Goal: Transaction & Acquisition: Purchase product/service

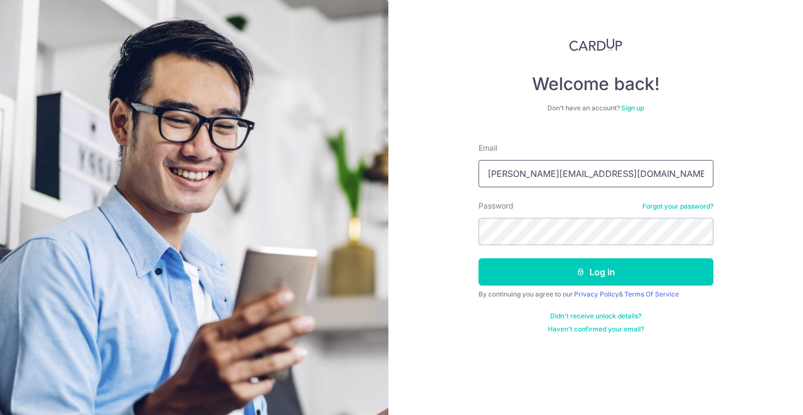
type input "emery.zf@gmail.com"
click at [595, 272] on button "Log in" at bounding box center [595, 271] width 235 height 27
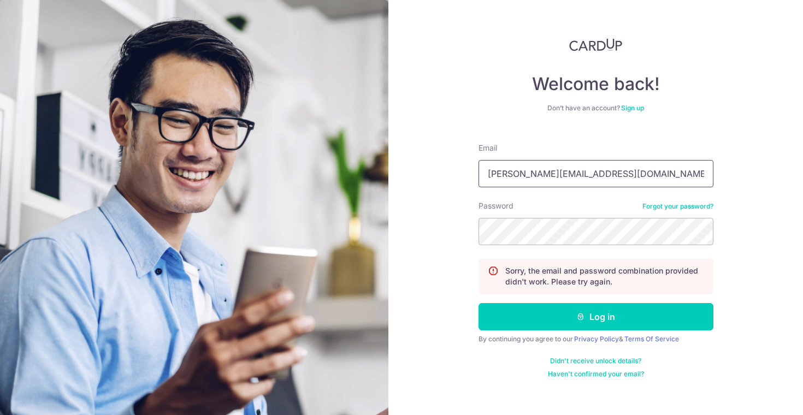
type input "[PERSON_NAME][EMAIL_ADDRESS][DOMAIN_NAME]"
click at [595, 317] on button "Log in" at bounding box center [595, 316] width 235 height 27
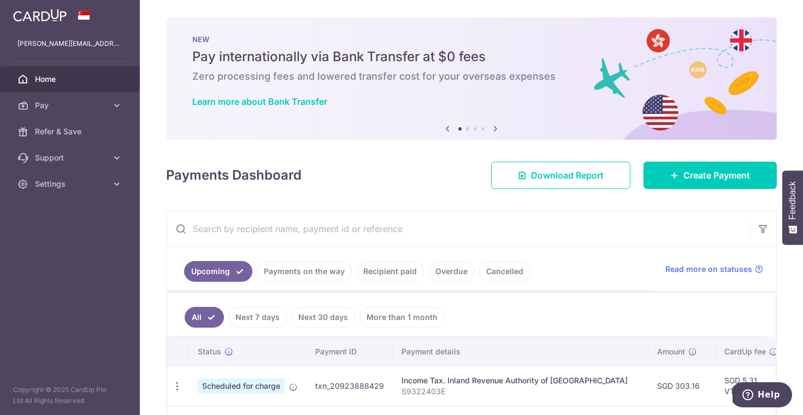
scroll to position [55, 0]
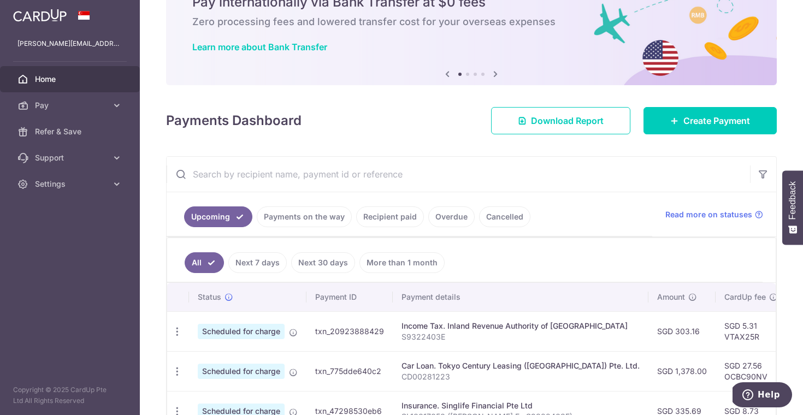
click at [387, 224] on link "Recipient paid" at bounding box center [390, 216] width 68 height 21
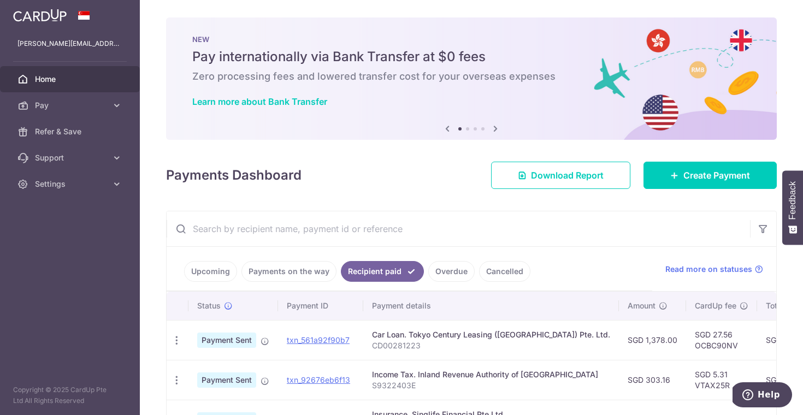
scroll to position [0, 0]
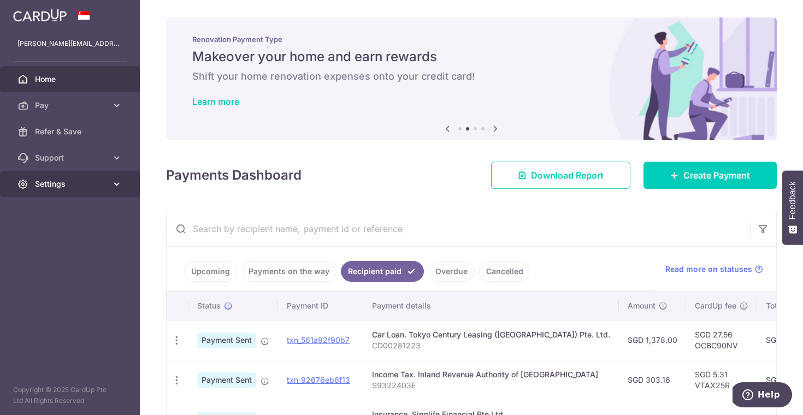
click at [74, 185] on span "Settings" at bounding box center [71, 184] width 72 height 11
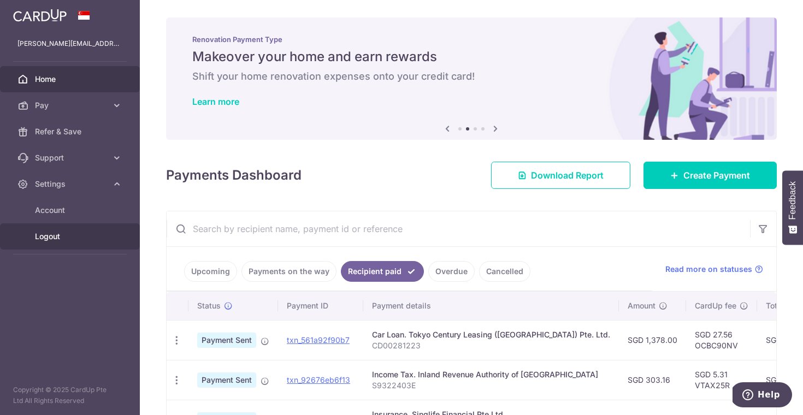
click at [63, 236] on span "Logout" at bounding box center [71, 236] width 72 height 11
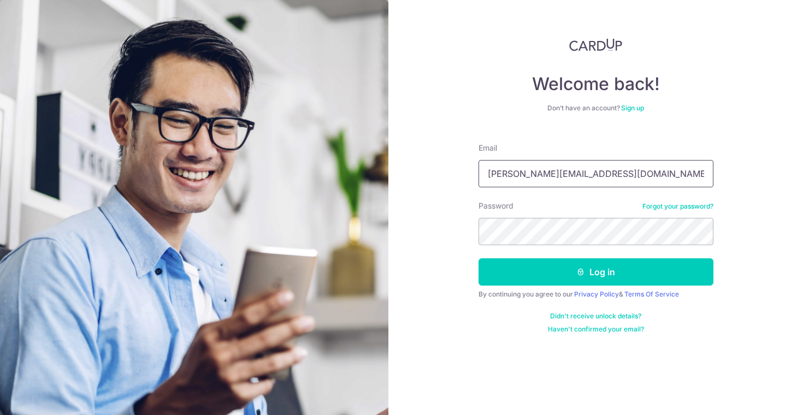
type input "[PERSON_NAME][EMAIL_ADDRESS][DOMAIN_NAME]"
click at [595, 272] on button "Log in" at bounding box center [595, 271] width 235 height 27
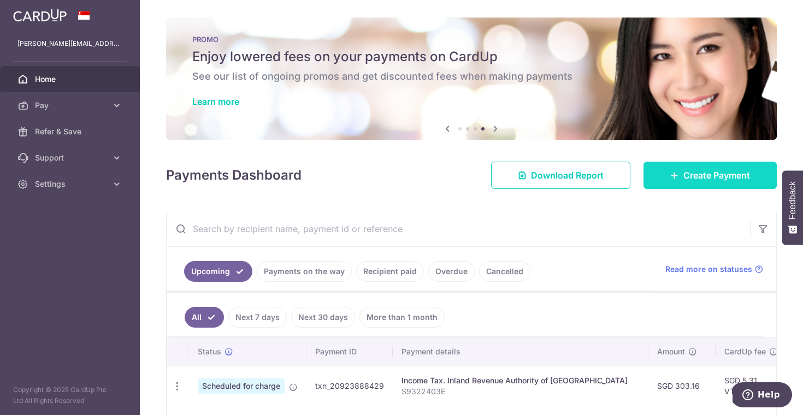
click at [683, 178] on span "Create Payment" at bounding box center [716, 175] width 67 height 13
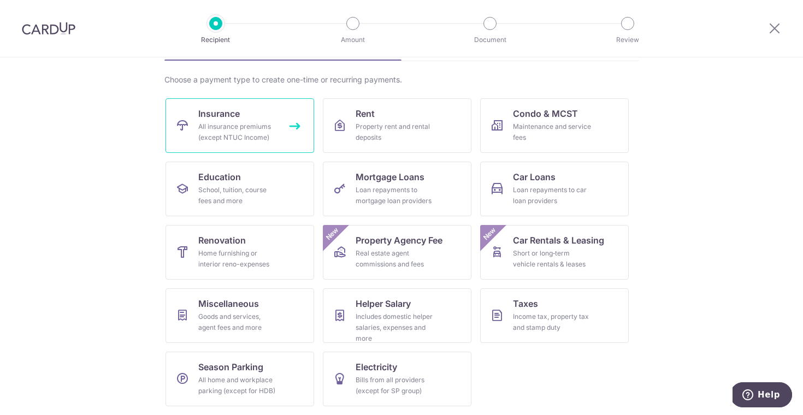
scroll to position [74, 0]
click at [247, 126] on div "All insurance premiums (except NTUC Income)" at bounding box center [237, 132] width 79 height 22
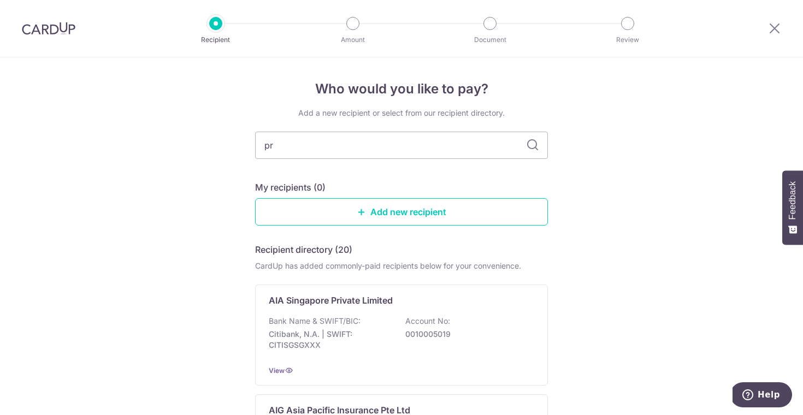
type input "pru"
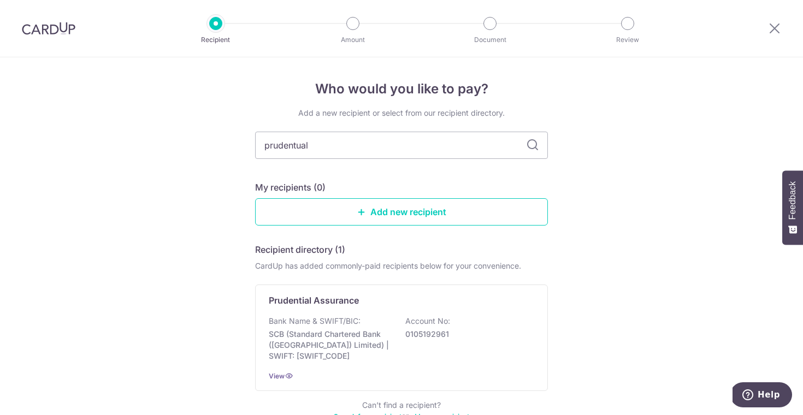
type input "prudentual"
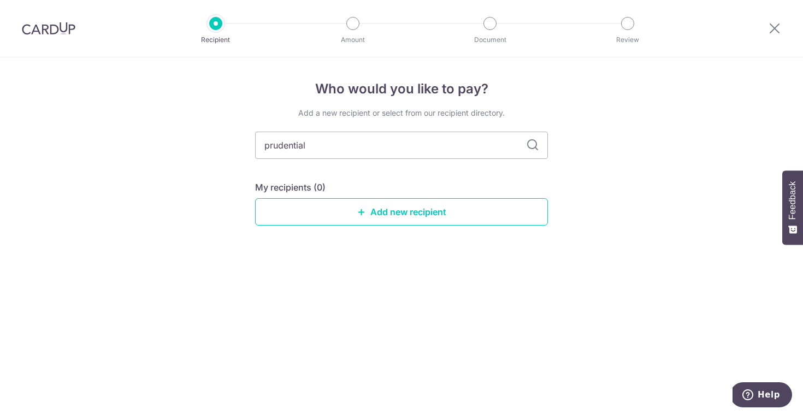
type input "prudential"
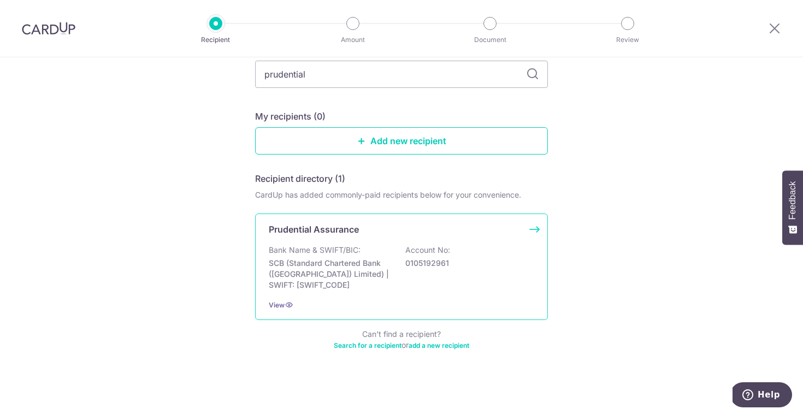
scroll to position [71, 0]
click at [352, 277] on p "SCB (Standard Chartered Bank (Singapore) Limited) | SWIFT: SCBLSG22XXX" at bounding box center [330, 274] width 122 height 33
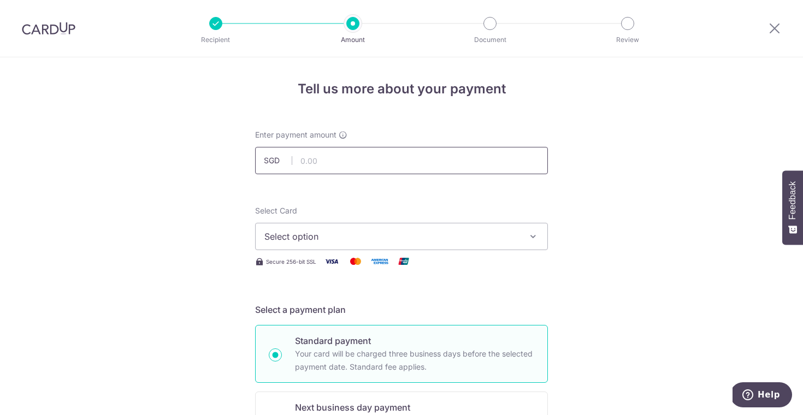
click at [380, 165] on input "text" at bounding box center [401, 160] width 293 height 27
type input "54.66"
click at [347, 238] on span "Select option" at bounding box center [391, 236] width 254 height 13
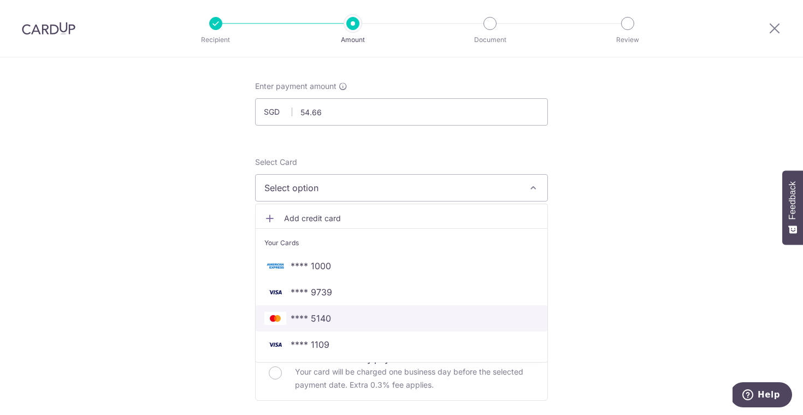
scroll to position [57, 0]
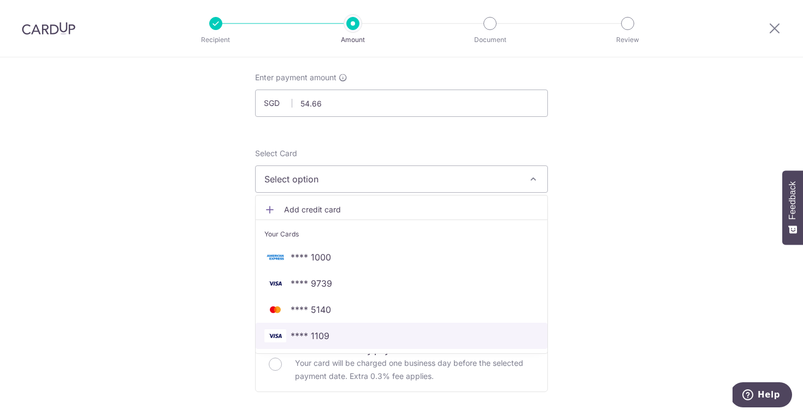
click at [359, 336] on span "**** 1109" at bounding box center [401, 335] width 274 height 13
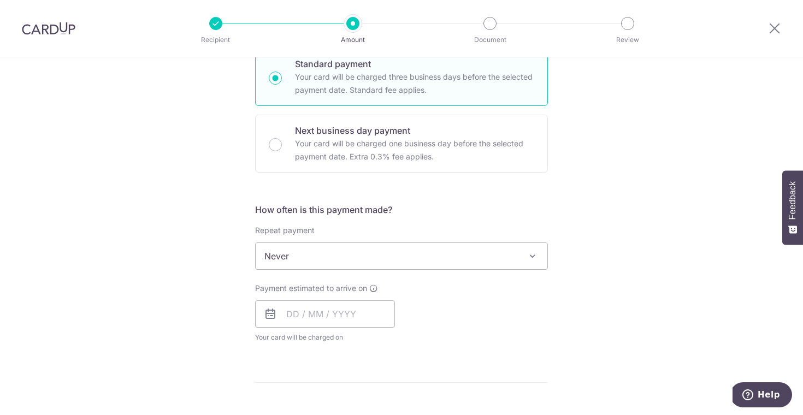
scroll to position [275, 0]
click at [296, 258] on span "Never" at bounding box center [402, 258] width 292 height 26
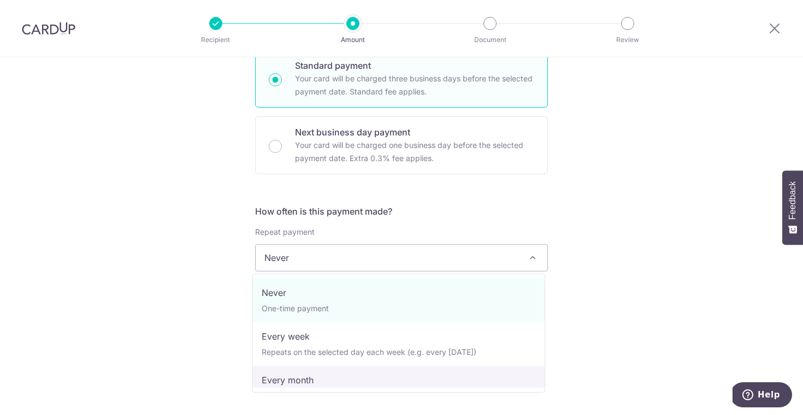
select select "3"
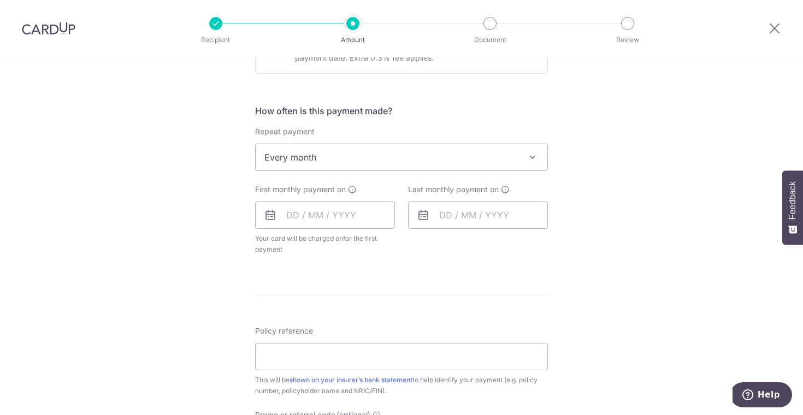
scroll to position [377, 0]
click at [280, 212] on input "text" at bounding box center [325, 213] width 140 height 27
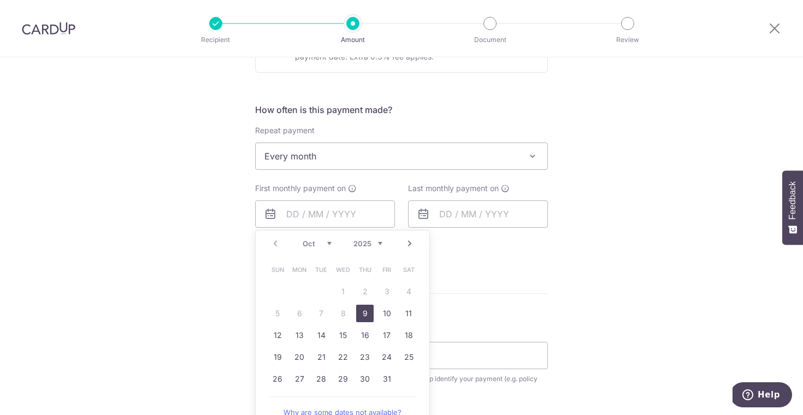
click at [271, 242] on div "Prev Next Oct Nov Dec 2025 2026 2027 2028 2029 2030 2031 2032 2033 2034 2035" at bounding box center [343, 243] width 174 height 26
click at [407, 242] on link "Next" at bounding box center [409, 243] width 13 height 13
click at [272, 243] on link "Prev" at bounding box center [275, 243] width 13 height 13
click at [408, 242] on link "Next" at bounding box center [409, 243] width 13 height 13
click at [272, 248] on link "Prev" at bounding box center [275, 243] width 13 height 13
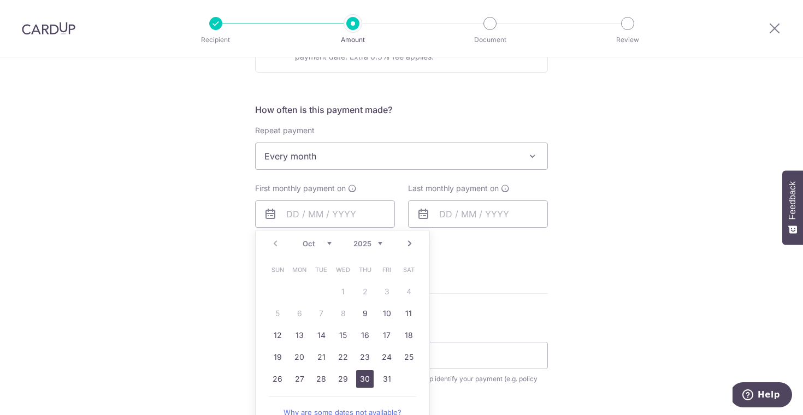
click at [367, 376] on link "30" at bounding box center [364, 378] width 17 height 17
type input "30/10/2025"
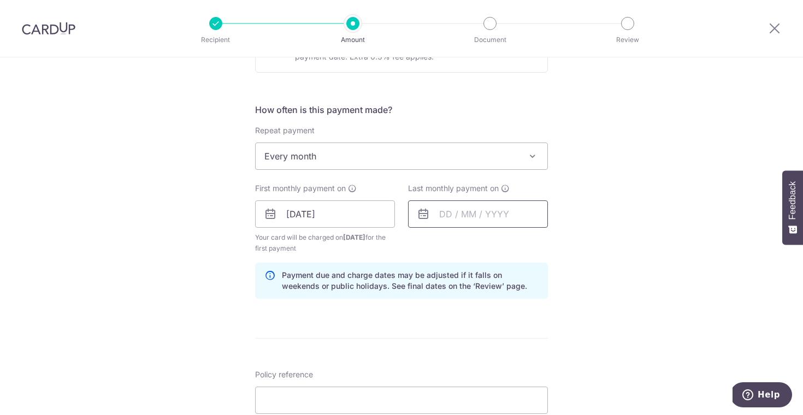
click at [446, 217] on input "text" at bounding box center [478, 213] width 140 height 27
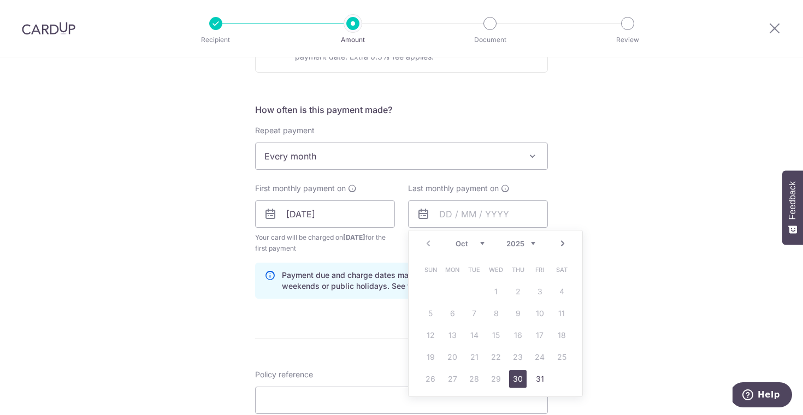
click at [556, 241] on link "Next" at bounding box center [562, 243] width 13 height 13
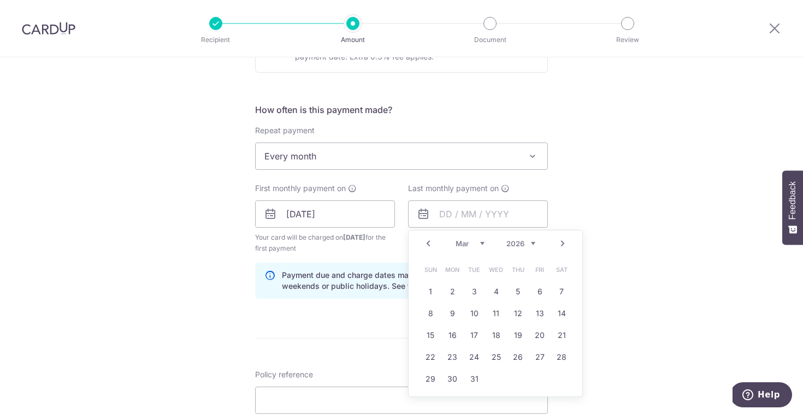
click at [556, 241] on link "Next" at bounding box center [562, 243] width 13 height 13
click at [424, 398] on link "30" at bounding box center [430, 400] width 17 height 17
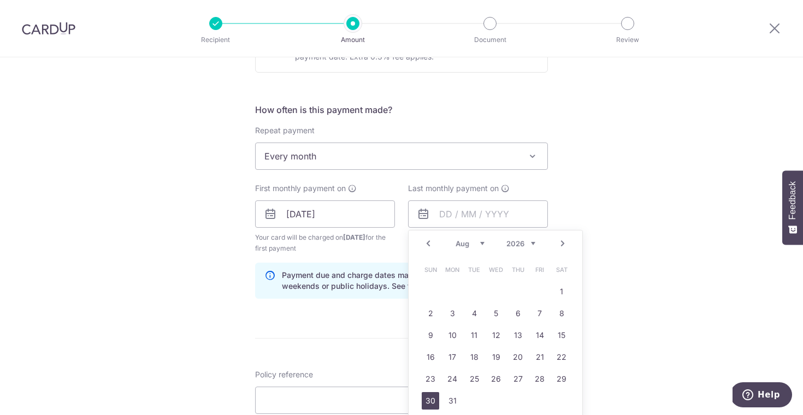
type input "30/08/2026"
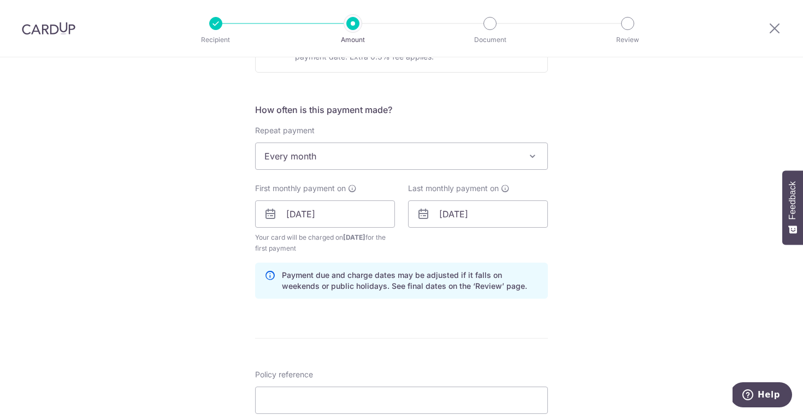
click at [614, 279] on div "Tell us more about your payment Enter payment amount SGD 54.66 54.66 Select Car…" at bounding box center [401, 225] width 803 height 1088
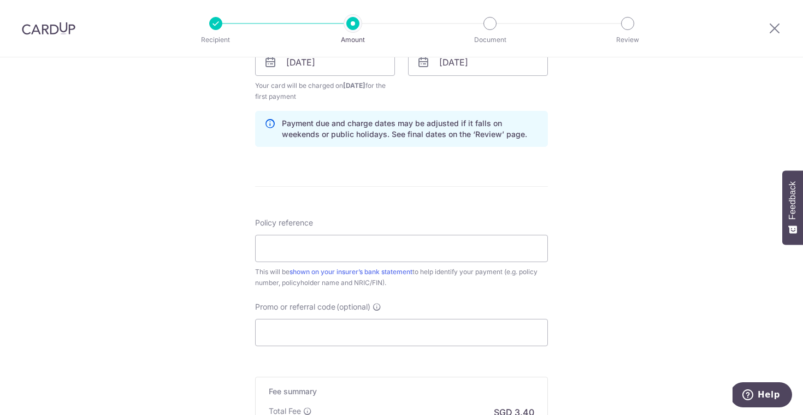
scroll to position [551, 0]
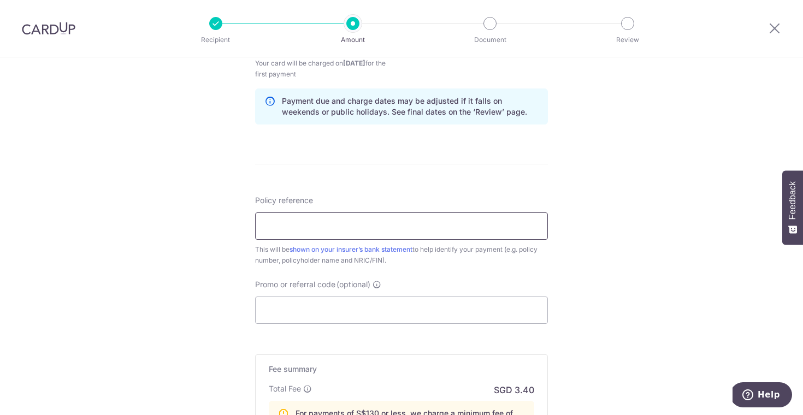
click at [473, 225] on input "Policy reference" at bounding box center [401, 225] width 293 height 27
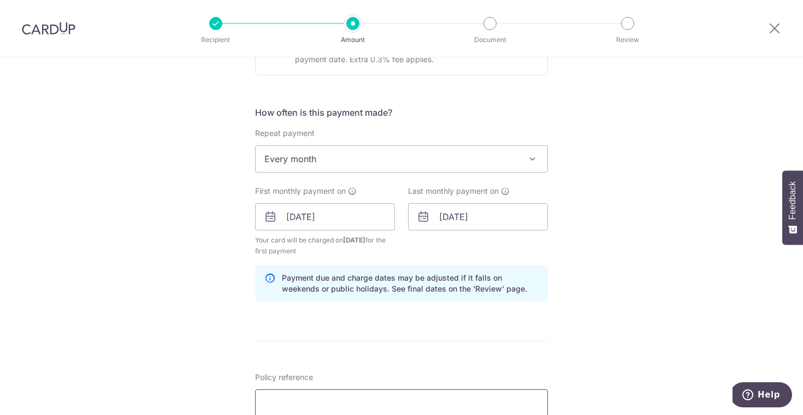
scroll to position [374, 0]
click at [589, 197] on div "Tell us more about your payment Enter payment amount SGD 54.66 54.66 Select Car…" at bounding box center [401, 228] width 803 height 1088
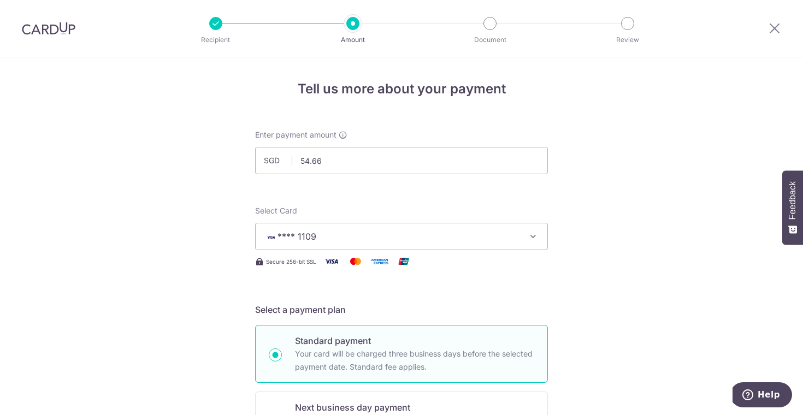
scroll to position [0, 0]
click at [776, 34] on icon at bounding box center [774, 28] width 13 height 14
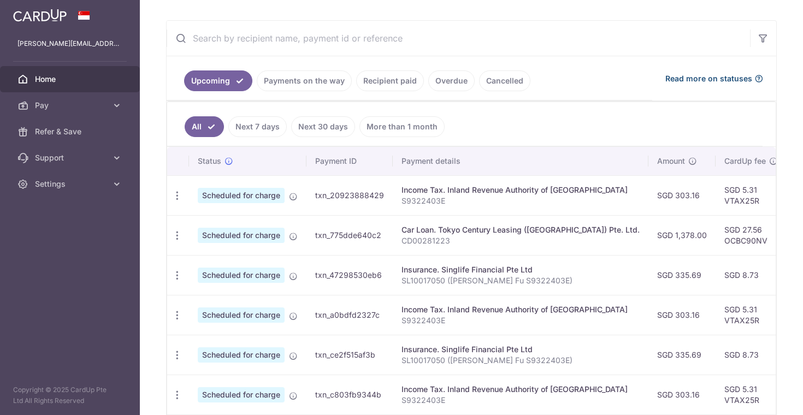
scroll to position [34, 0]
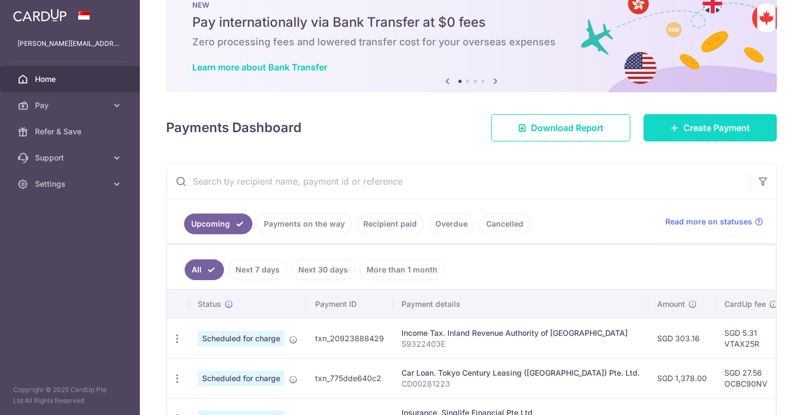
click at [691, 131] on span "Create Payment" at bounding box center [716, 127] width 67 height 13
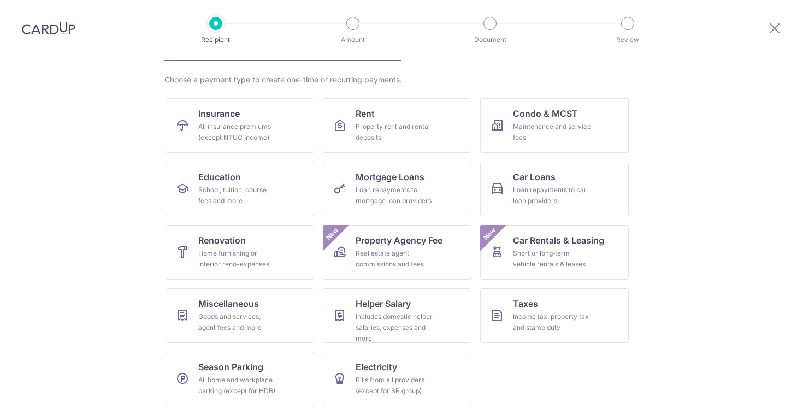
scroll to position [74, 0]
click at [246, 372] on span "Season Parking" at bounding box center [230, 366] width 65 height 13
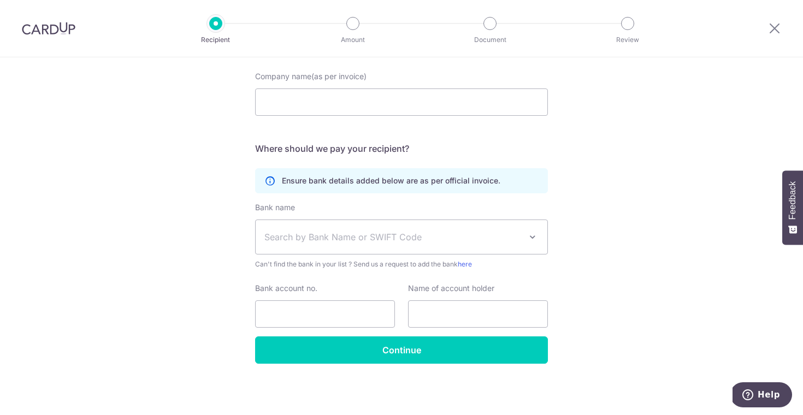
scroll to position [104, 0]
click at [449, 225] on span "Search by Bank Name or SWIFT Code" at bounding box center [402, 237] width 292 height 34
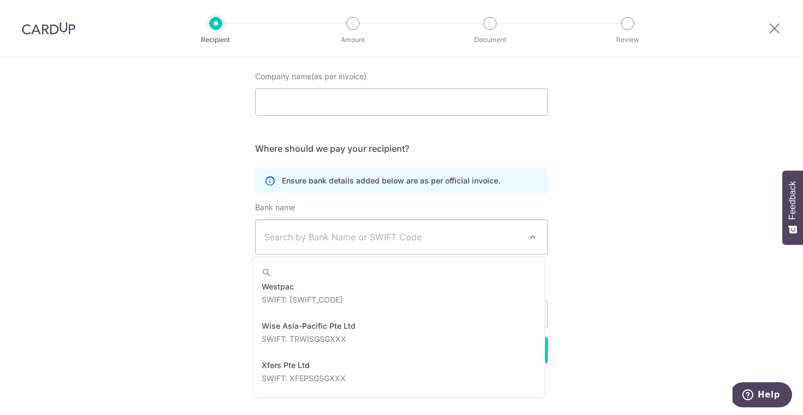
scroll to position [2564, 0]
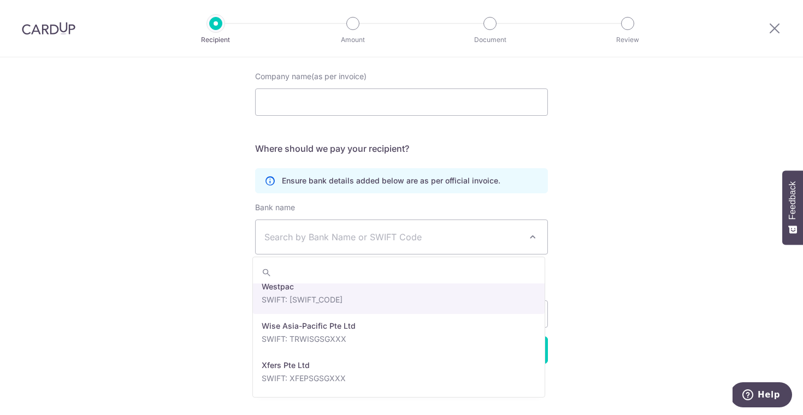
click at [704, 280] on div "Who would you like to pay? Your recipient does not need a CardUp account to rec…" at bounding box center [401, 184] width 803 height 462
